Goal: Use online tool/utility: Utilize a website feature to perform a specific function

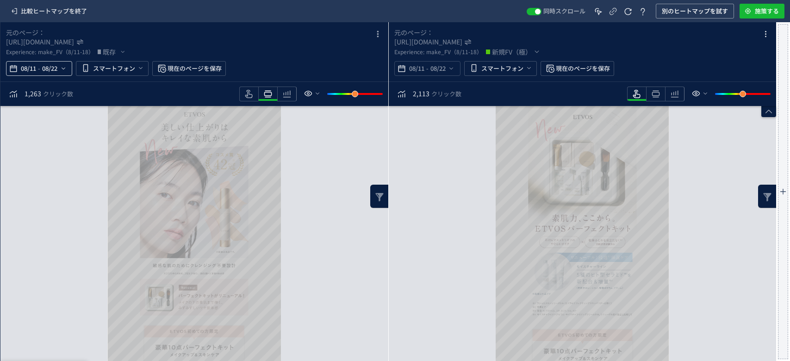
click at [39, 74] on span "-" at bounding box center [39, 68] width 2 height 19
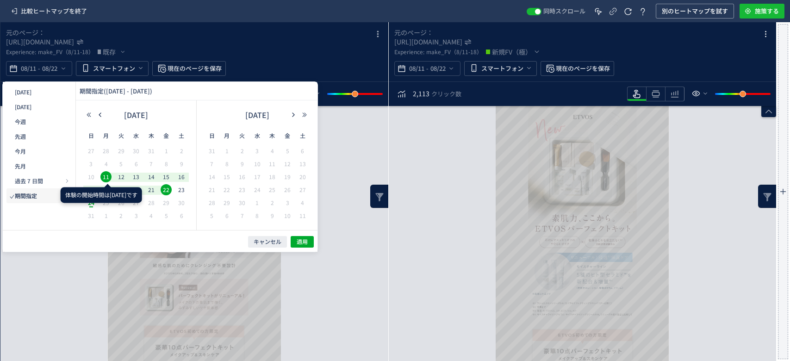
click at [104, 176] on span "11" at bounding box center [105, 176] width 11 height 11
click at [106, 186] on div at bounding box center [108, 187] width 5 height 5
click at [69, 226] on div "[DATE] [DATE] 今週 先週 今月 先月 過去 7 日間 過去 7 日間 [DATE]を含む 期間指定 期間指定 ([DATE] - [DATE])…" at bounding box center [160, 156] width 315 height 148
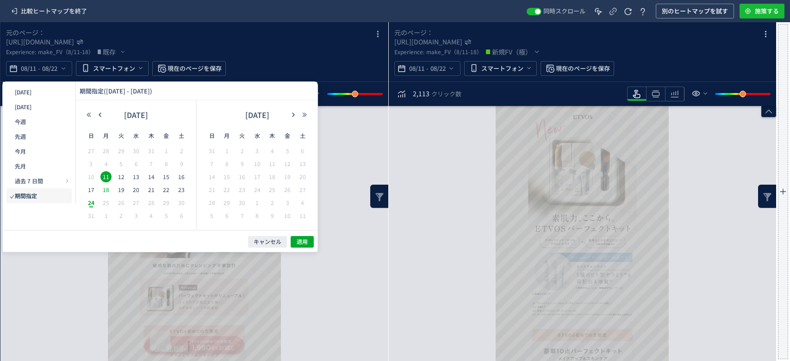
click at [104, 188] on span "18" at bounding box center [105, 189] width 11 height 11
click at [304, 242] on span "適用" at bounding box center [302, 242] width 11 height 8
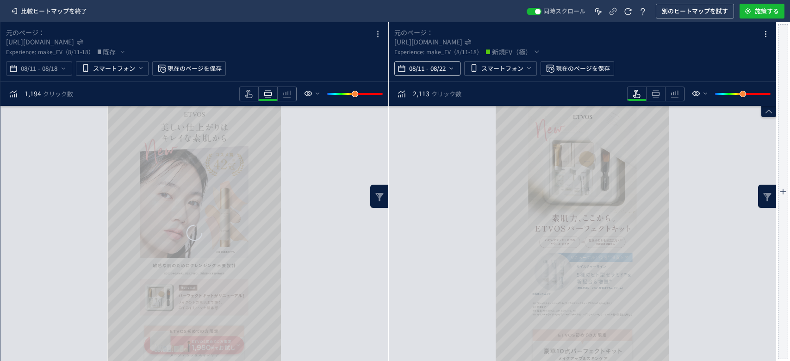
click at [409, 72] on span "08/11" at bounding box center [416, 68] width 19 height 19
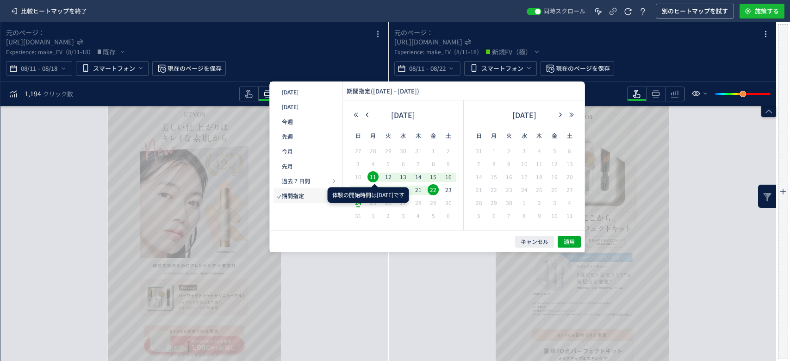
click at [374, 178] on span "11" at bounding box center [373, 176] width 11 height 11
click at [374, 192] on span "18" at bounding box center [373, 189] width 11 height 11
click at [567, 241] on span "適用" at bounding box center [569, 242] width 11 height 8
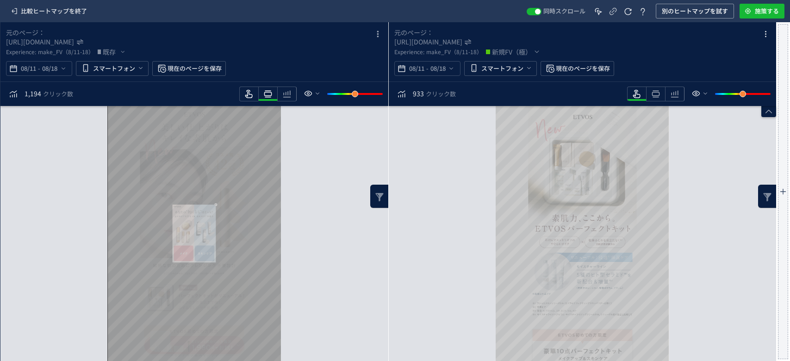
click at [246, 98] on icon "heatmap-toolbar" at bounding box center [248, 93] width 11 height 11
click at [317, 96] on icon "heatmap-toolbar" at bounding box center [317, 93] width 7 height 7
click at [316, 132] on span "隠し要素を表示" at bounding box center [333, 133] width 44 height 9
click at [311, 131] on input "隠し要素を表示" at bounding box center [311, 131] width 0 height 0
click at [316, 132] on span "隠し要素を表示" at bounding box center [333, 133] width 44 height 9
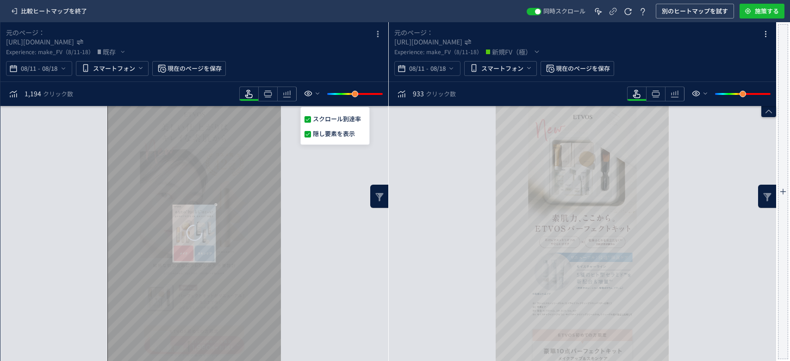
click at [311, 131] on input "隠し要素を表示" at bounding box center [311, 131] width 0 height 0
click at [316, 94] on icon "heatmap-toolbar" at bounding box center [317, 93] width 7 height 7
click at [311, 136] on span at bounding box center [308, 134] width 6 height 6
click at [311, 131] on input "隠し要素を表示" at bounding box center [311, 131] width 0 height 0
click at [311, 136] on span at bounding box center [308, 134] width 6 height 6
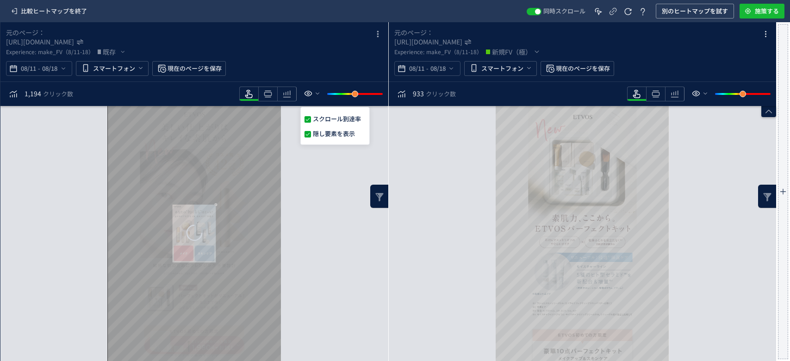
click at [311, 131] on input "隠し要素を表示" at bounding box center [311, 131] width 0 height 0
click at [375, 36] on icon "heatmap-box" at bounding box center [377, 34] width 11 height 11
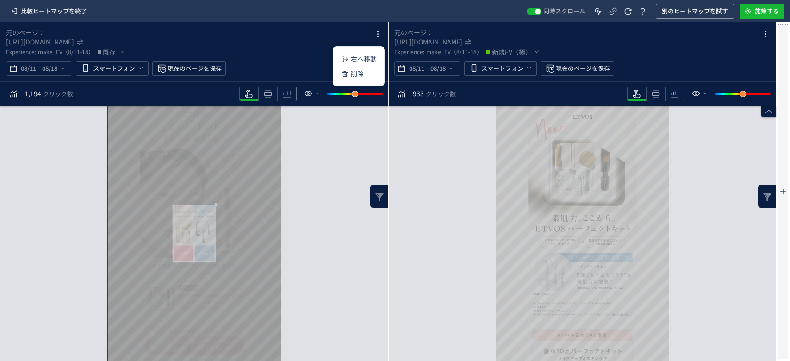
click at [319, 160] on div "スクロール到達率 100% スクロール到達率 60% スクロール到達率 56% スクロール到達率 54% スクロール到達率 53% スクロール到達率 52% …" at bounding box center [194, 233] width 388 height 255
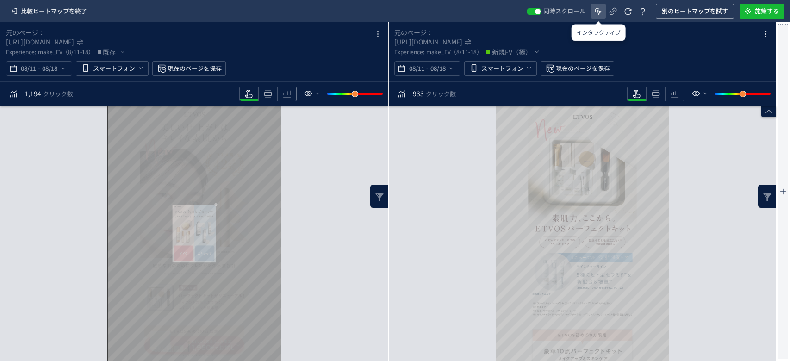
click at [601, 13] on icon at bounding box center [598, 11] width 11 height 11
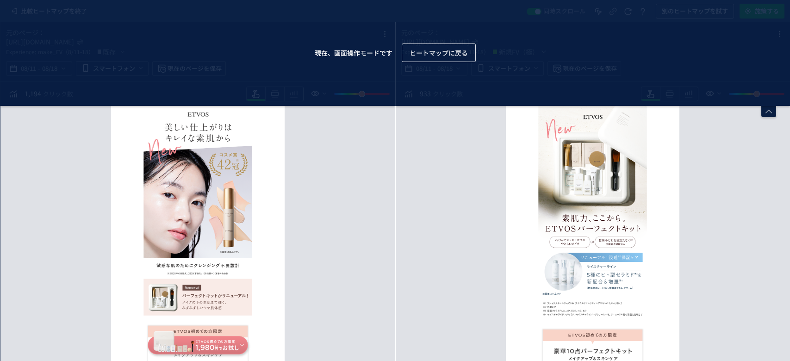
click at [427, 55] on span "ヒートマップに戻る" at bounding box center [439, 53] width 58 height 19
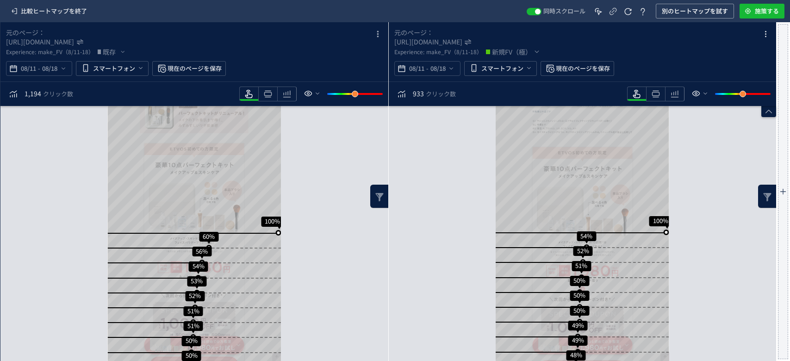
scroll to position [587, 0]
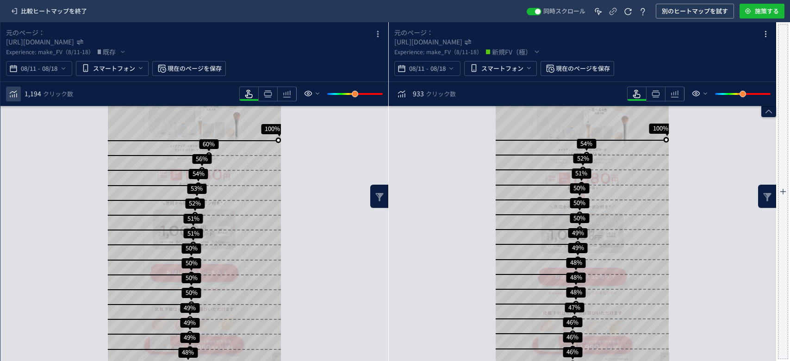
click at [14, 93] on icon "heatmap-toolbar" at bounding box center [13, 93] width 11 height 11
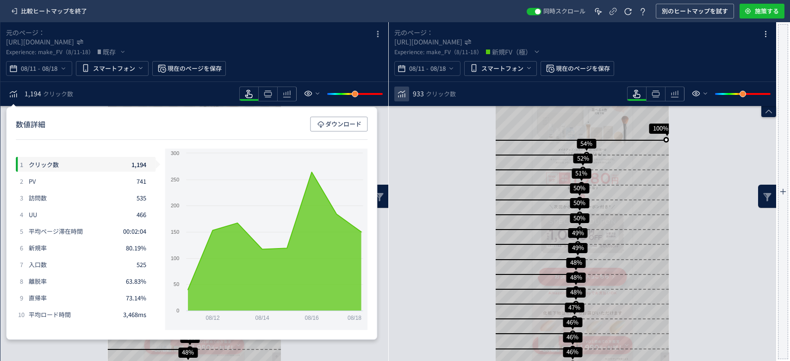
click at [406, 93] on icon "heatmap-toolbar" at bounding box center [401, 93] width 11 height 11
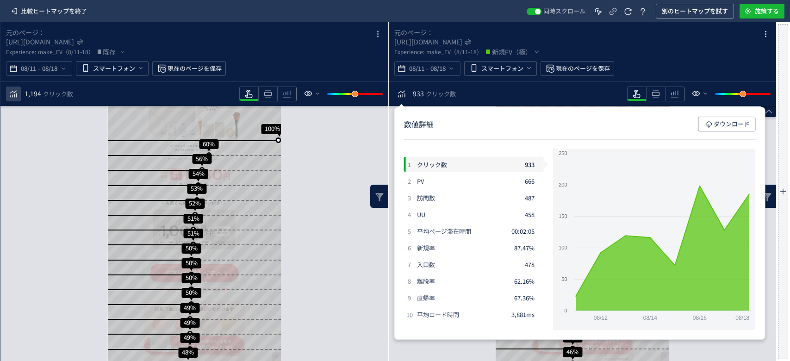
click at [15, 95] on icon "heatmap-toolbar" at bounding box center [13, 93] width 11 height 11
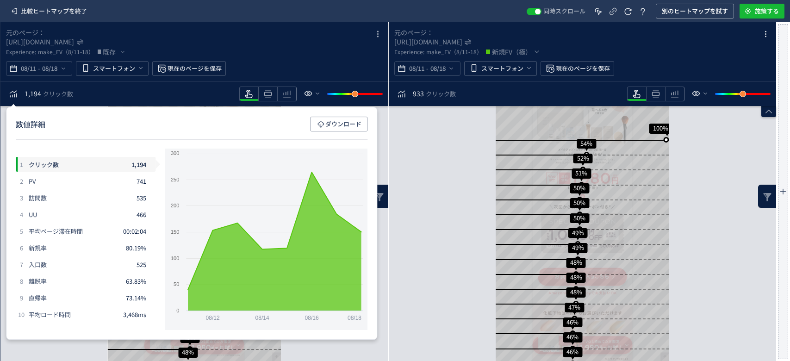
click at [437, 97] on span "クリック数" at bounding box center [441, 93] width 30 height 9
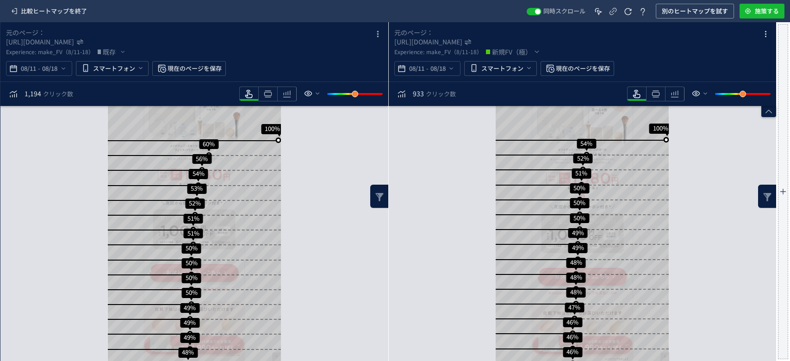
click at [437, 97] on span "クリック数" at bounding box center [441, 93] width 30 height 9
click at [401, 97] on icon "heatmap-toolbar" at bounding box center [401, 93] width 11 height 11
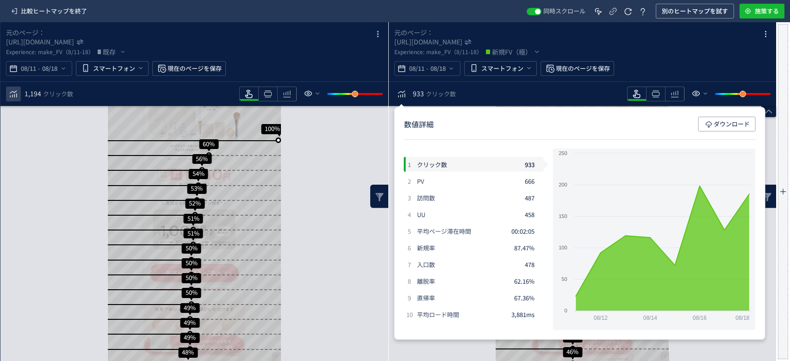
click at [15, 93] on icon "heatmap-toolbar" at bounding box center [13, 93] width 11 height 11
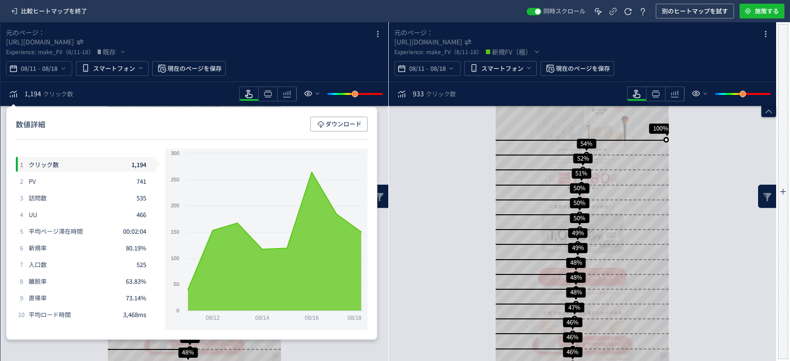
click at [298, 69] on div "08/11 - 08/18 スマートフォン 現在のページを保存" at bounding box center [194, 68] width 377 height 15
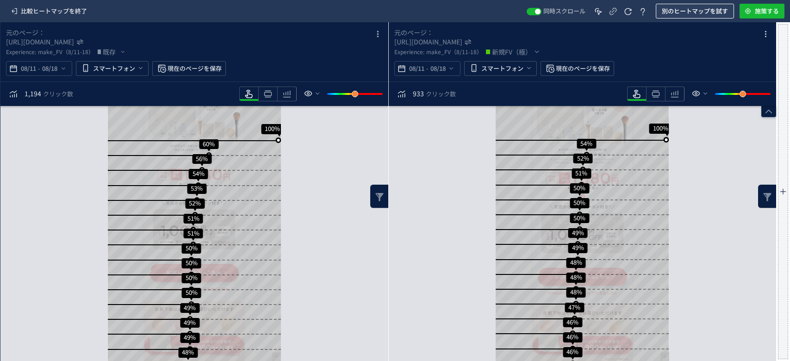
click at [672, 12] on span "別のヒートマップを試す" at bounding box center [695, 11] width 66 height 15
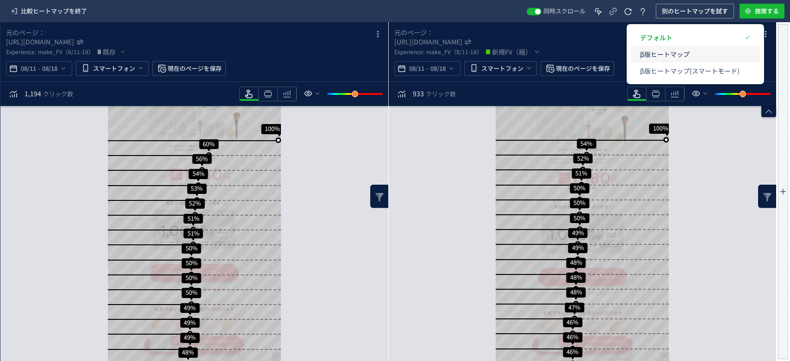
click at [668, 52] on p "β版ヒートマップ" at bounding box center [690, 54] width 100 height 17
